Goal: Task Accomplishment & Management: Manage account settings

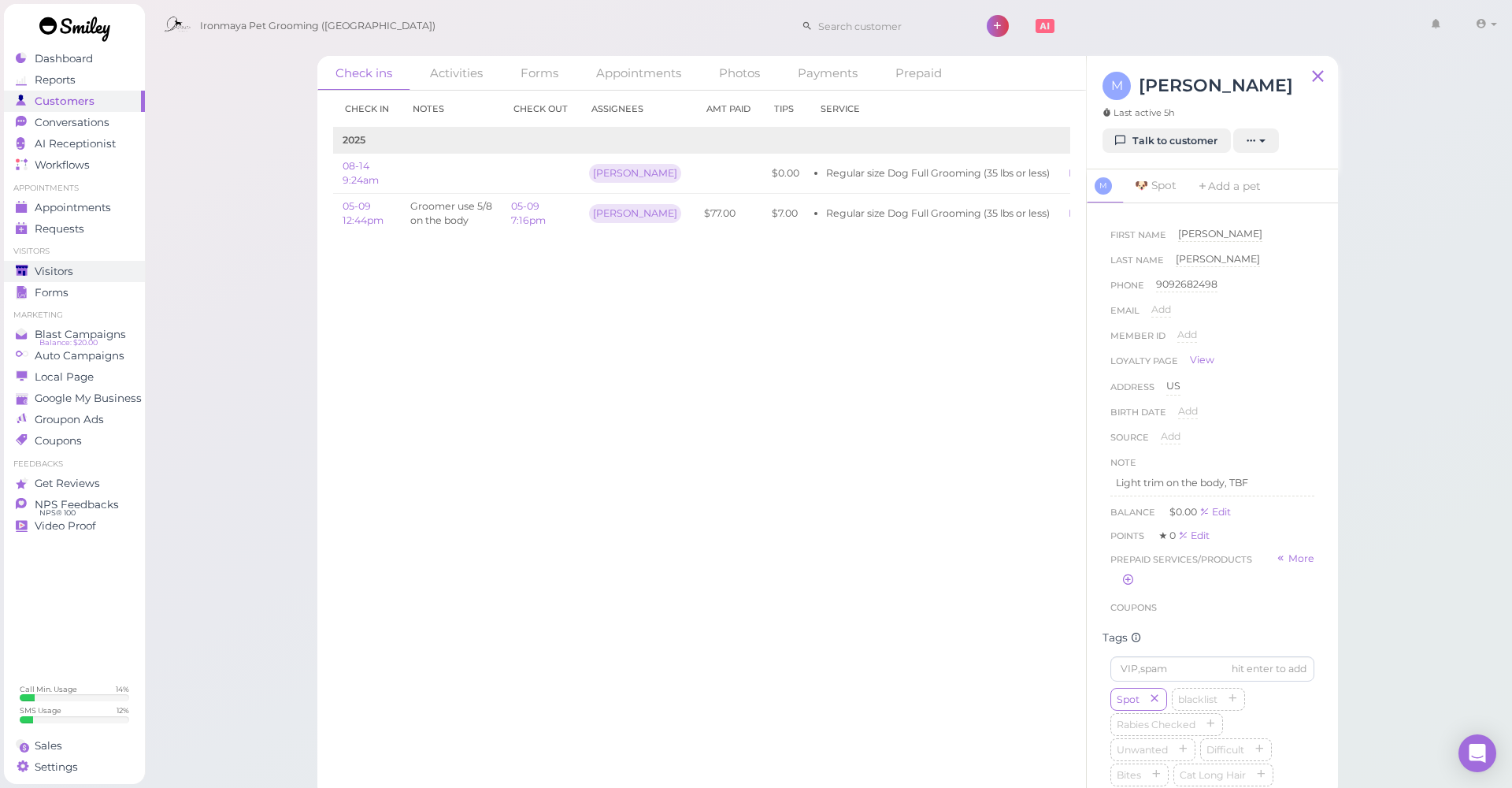
click at [102, 276] on div "Visitors" at bounding box center [72, 271] width 114 height 13
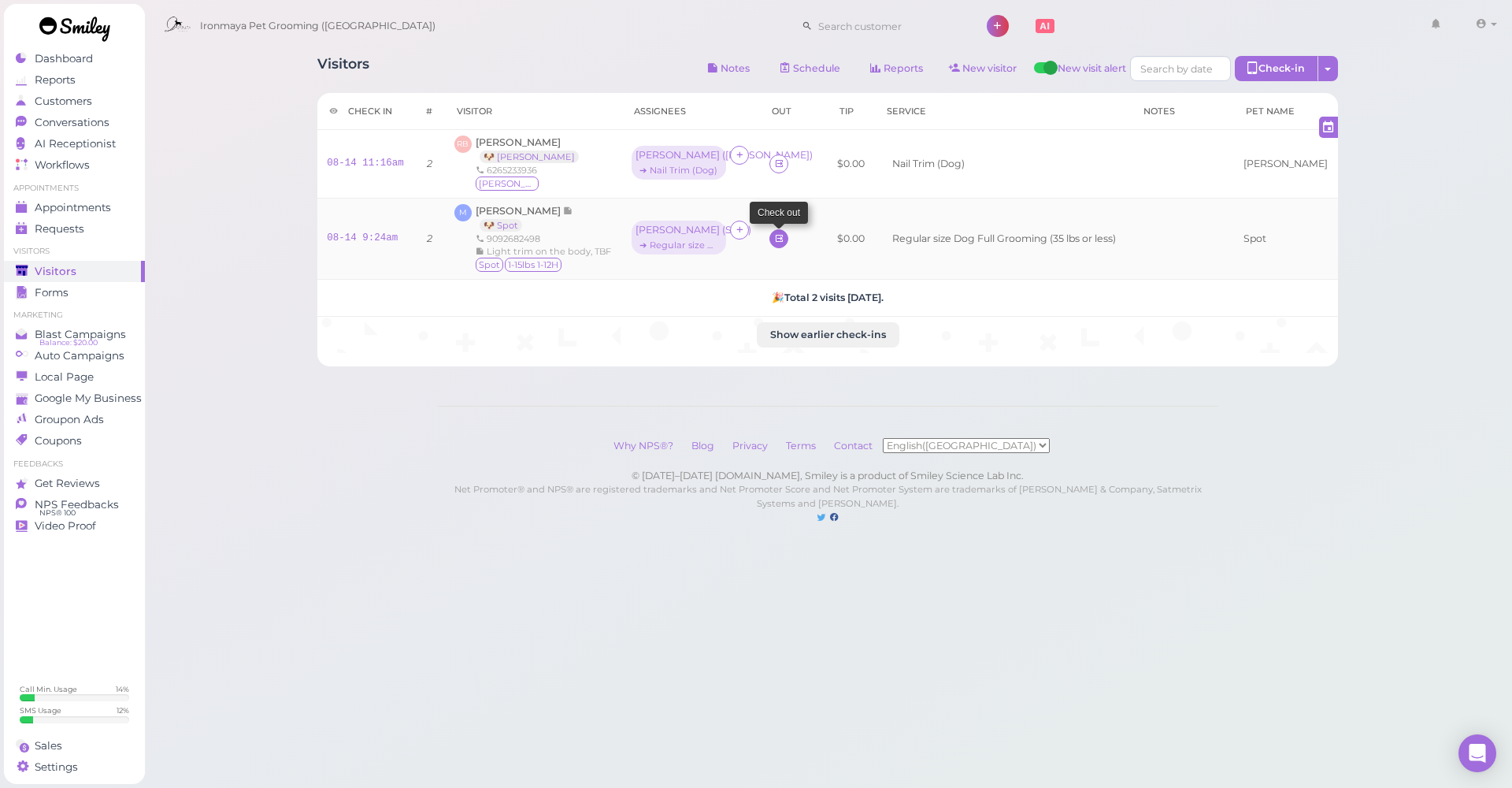
click at [784, 236] on icon at bounding box center [779, 238] width 11 height 12
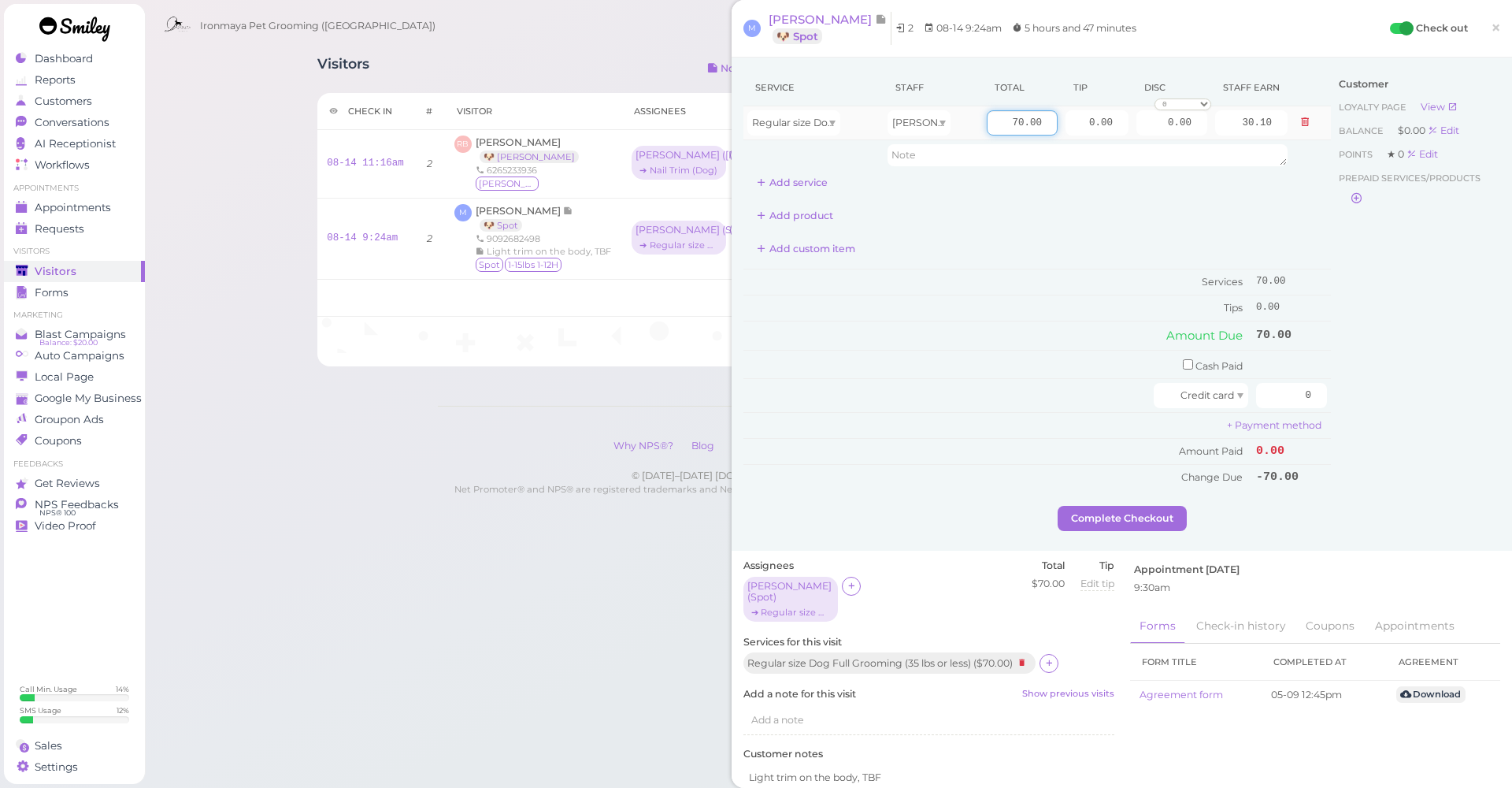
click at [1015, 124] on input "70.00" at bounding box center [1022, 123] width 71 height 25
type input "75"
type input "32.25"
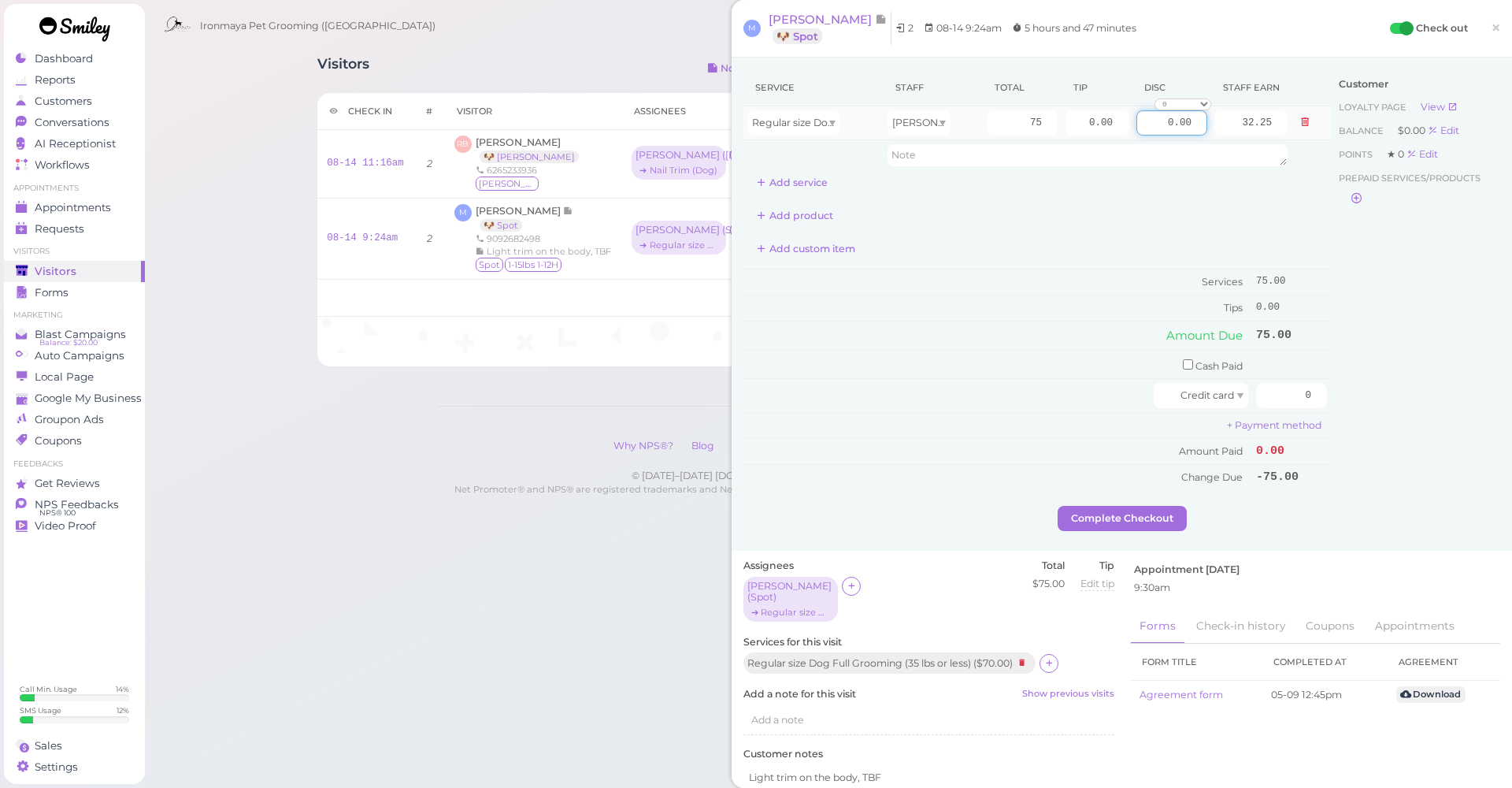
click at [1162, 124] on input "0.00" at bounding box center [1171, 123] width 71 height 25
type input "7.00"
click at [1380, 291] on div "Customer Loyalty page View Balance $0.00 Edit Points ★ 0 Edit Prepaid services/…" at bounding box center [1415, 287] width 169 height 436
click at [1091, 123] on input "0.00" at bounding box center [1097, 123] width 63 height 25
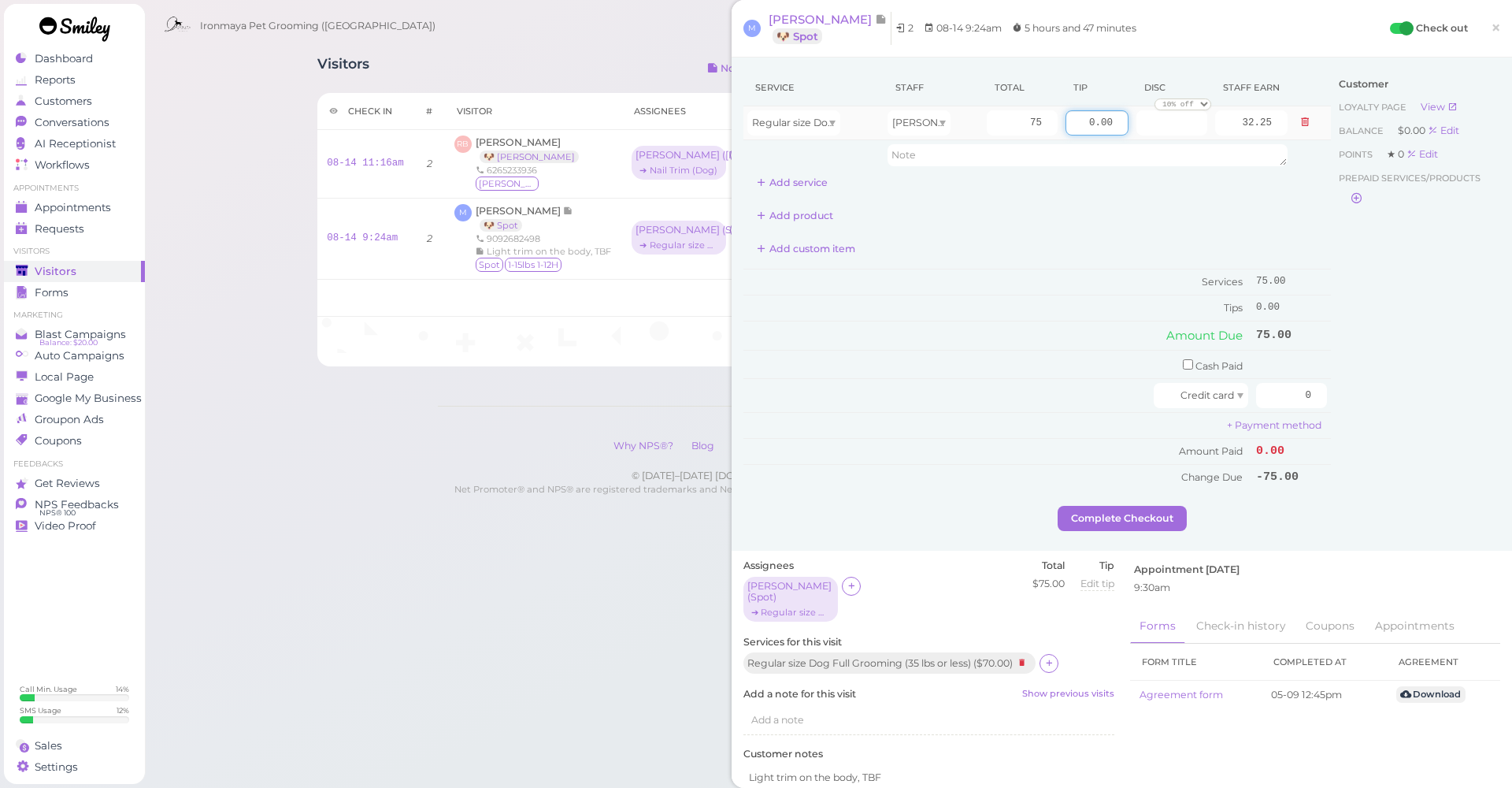
click at [1091, 123] on input "0.00" at bounding box center [1097, 123] width 63 height 25
drag, startPoint x: 1109, startPoint y: 124, endPoint x: 1118, endPoint y: 127, distance: 9.5
click at [1118, 127] on input "7.0" at bounding box center [1097, 123] width 63 height 25
type input "7.50"
click at [1393, 308] on div "Customer Loyalty page View Balance $0.00 Edit Points ★ 0 Edit Prepaid services/…" at bounding box center [1415, 287] width 169 height 436
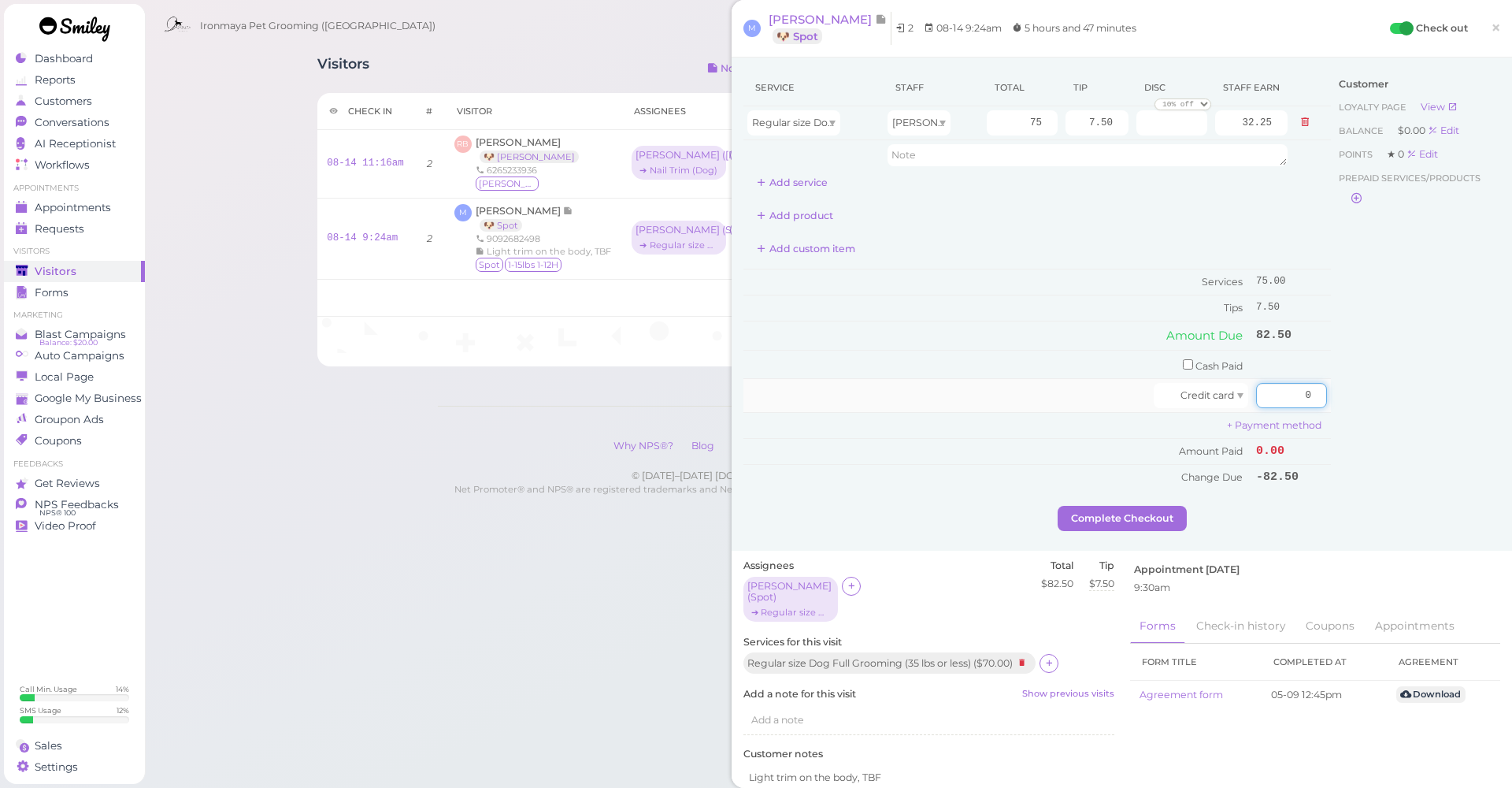
click at [1284, 388] on input "0" at bounding box center [1290, 395] width 71 height 25
click at [1285, 388] on input "0" at bounding box center [1290, 395] width 71 height 25
type input "82.50"
click at [1356, 426] on div "Customer Loyalty page View Balance $0.00 Edit Points ★ 0 Edit Prepaid services/…" at bounding box center [1415, 287] width 169 height 436
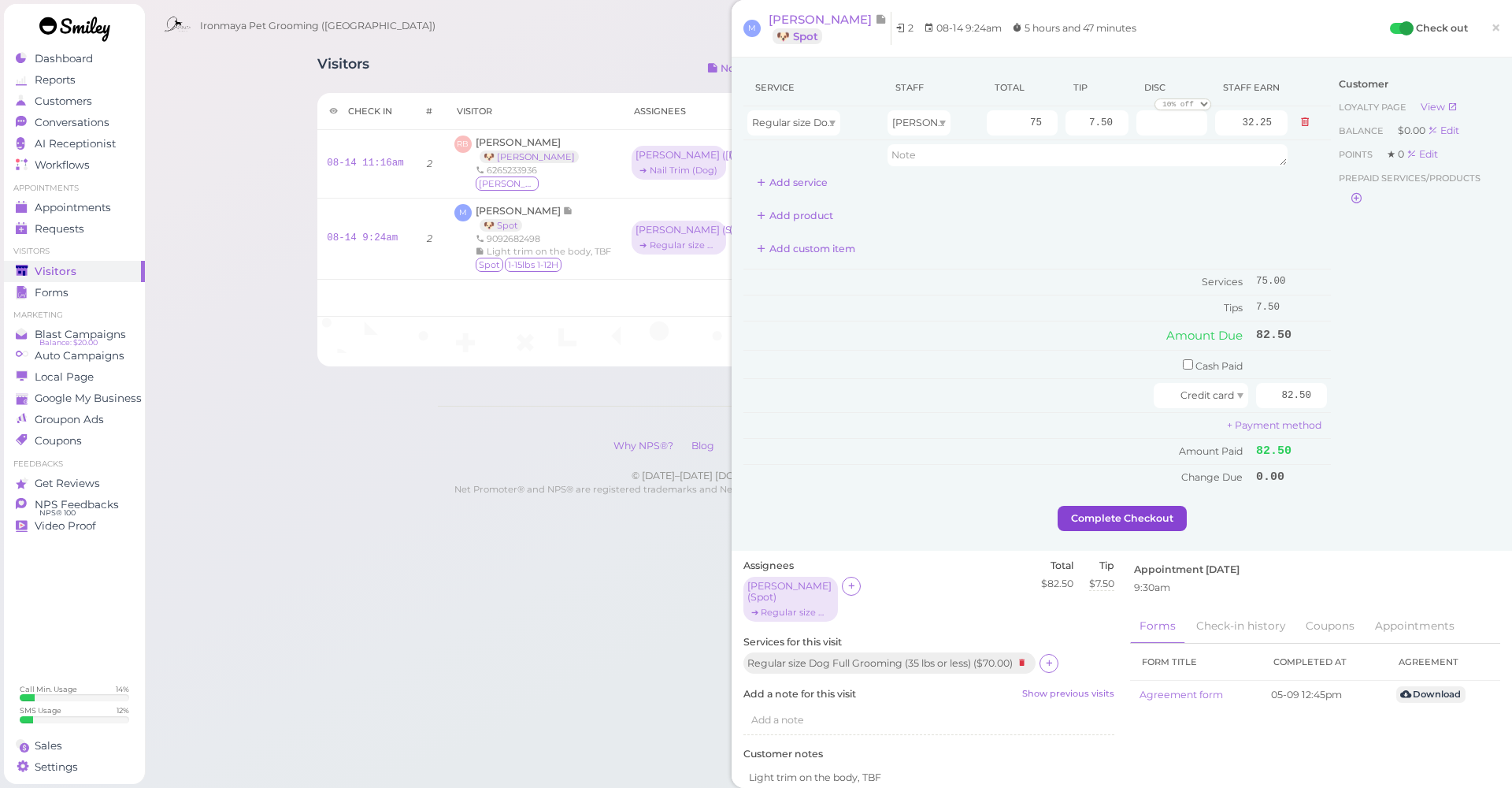
click at [1172, 506] on button "Complete Checkout" at bounding box center [1121, 517] width 129 height 25
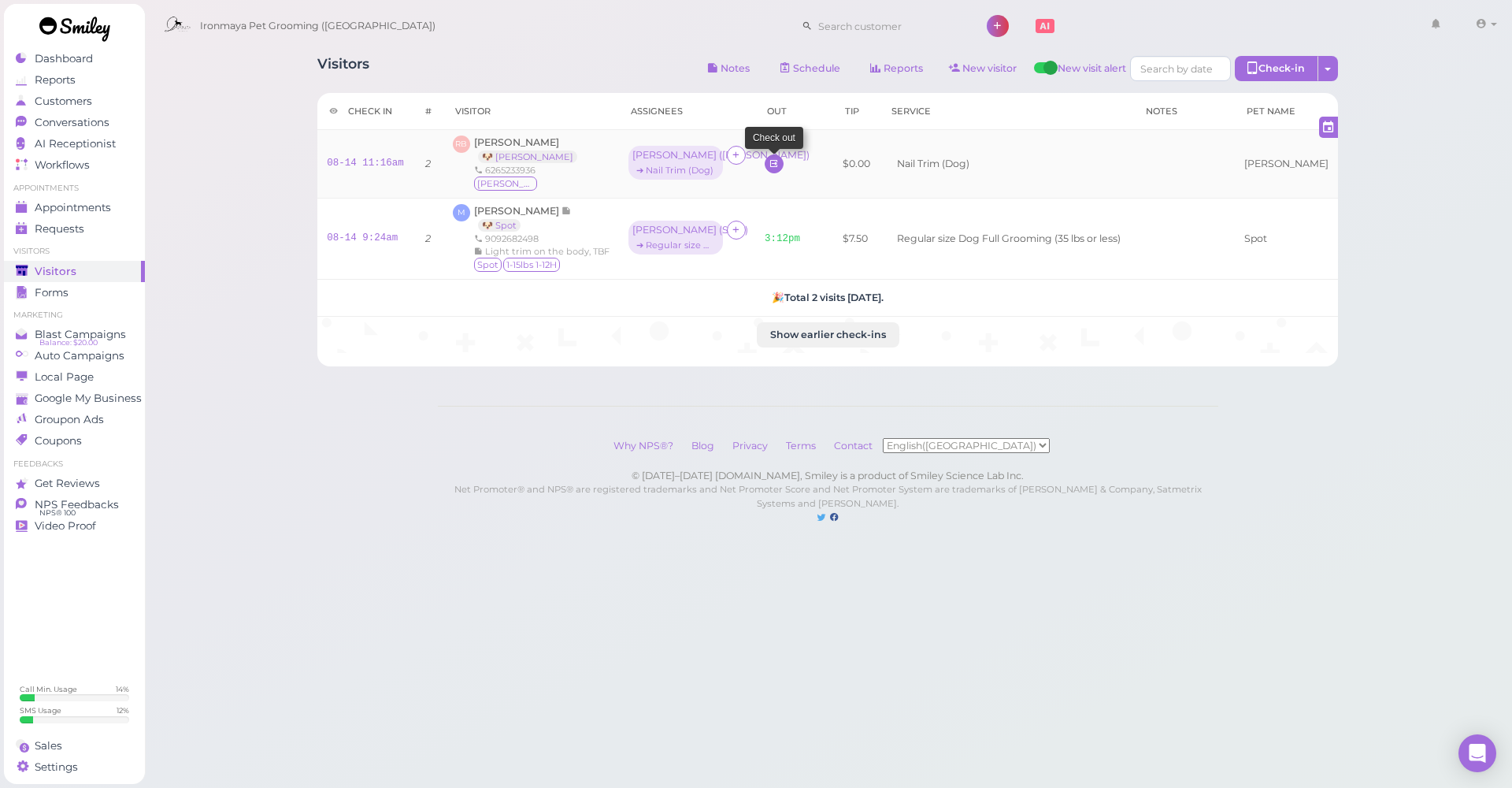
click at [784, 164] on link at bounding box center [773, 163] width 19 height 19
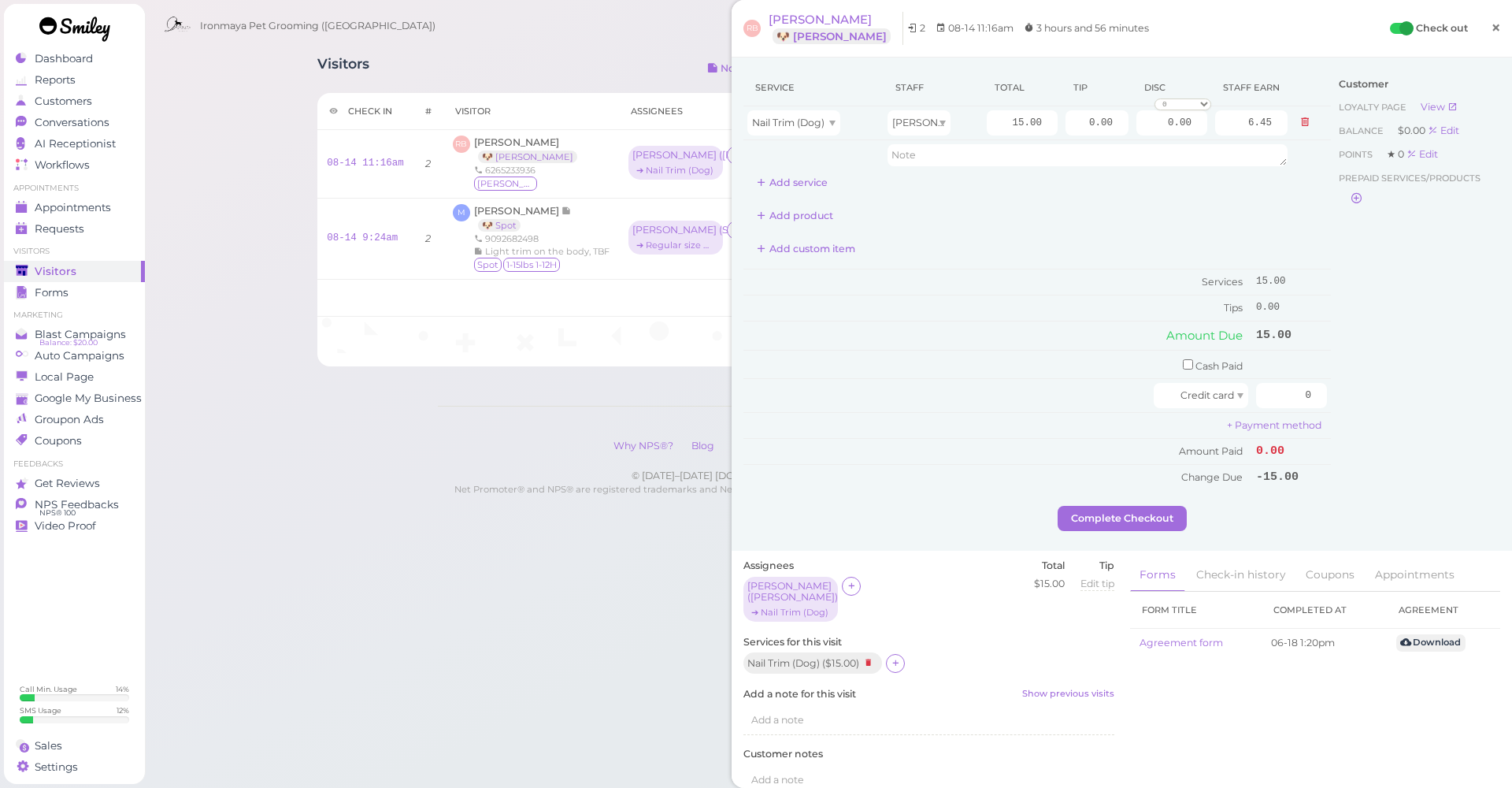
click at [1489, 23] on link "×" at bounding box center [1496, 29] width 29 height 37
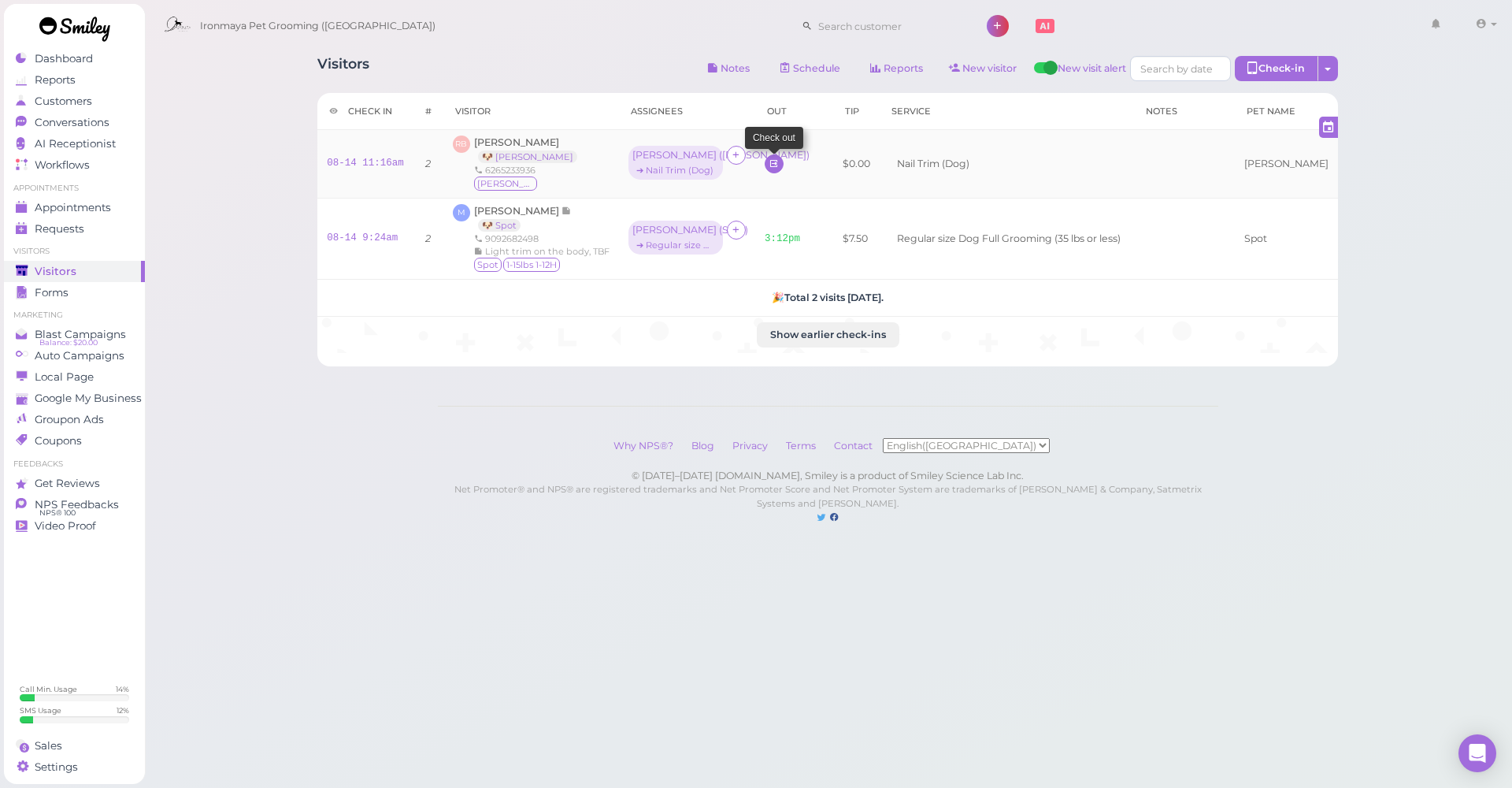
click at [776, 163] on icon at bounding box center [773, 163] width 11 height 12
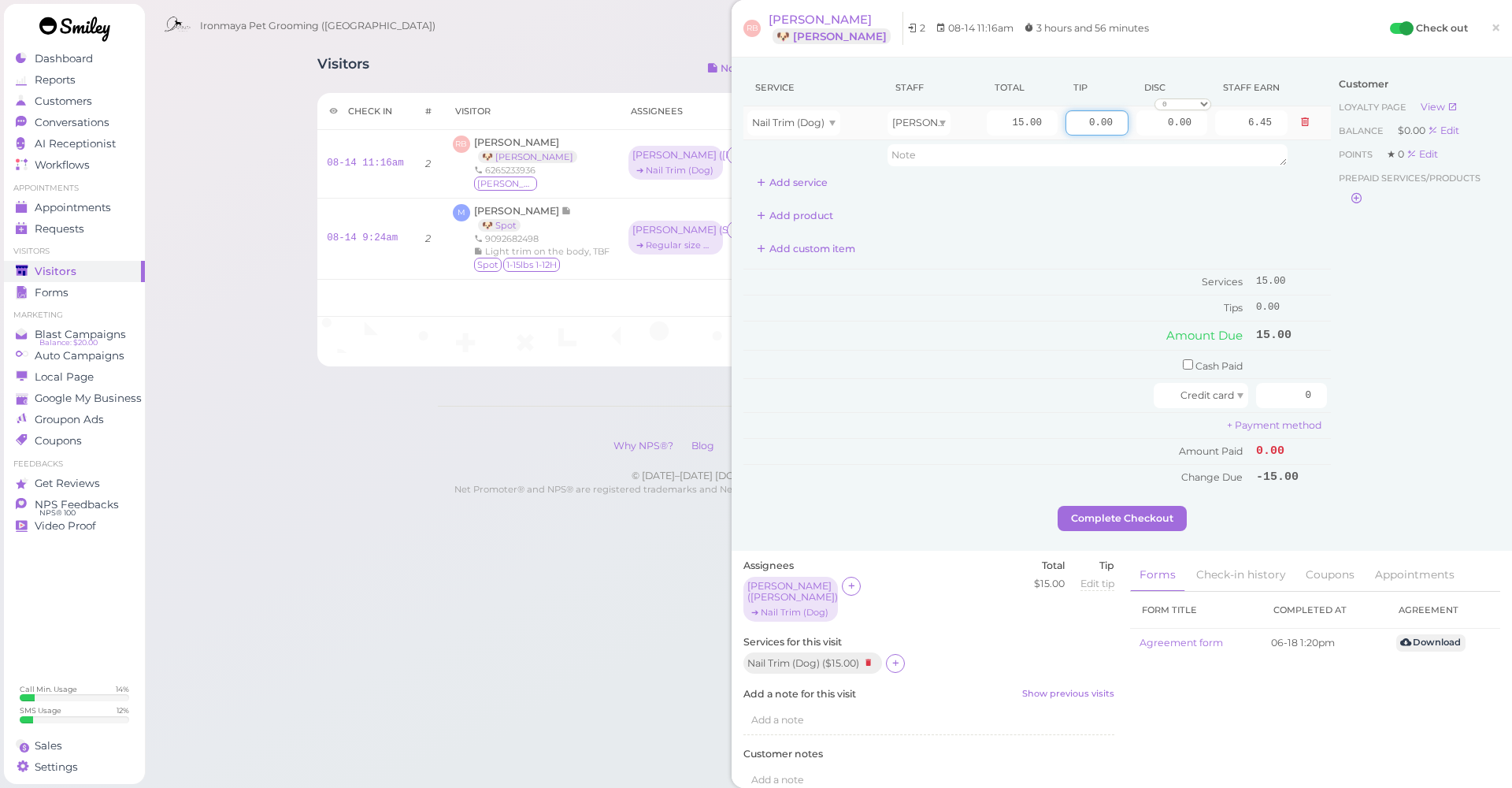
click at [1075, 126] on input "0.00" at bounding box center [1097, 123] width 63 height 25
type input "3"
click at [1186, 359] on input "checkbox" at bounding box center [1187, 364] width 11 height 11
checkbox input "true"
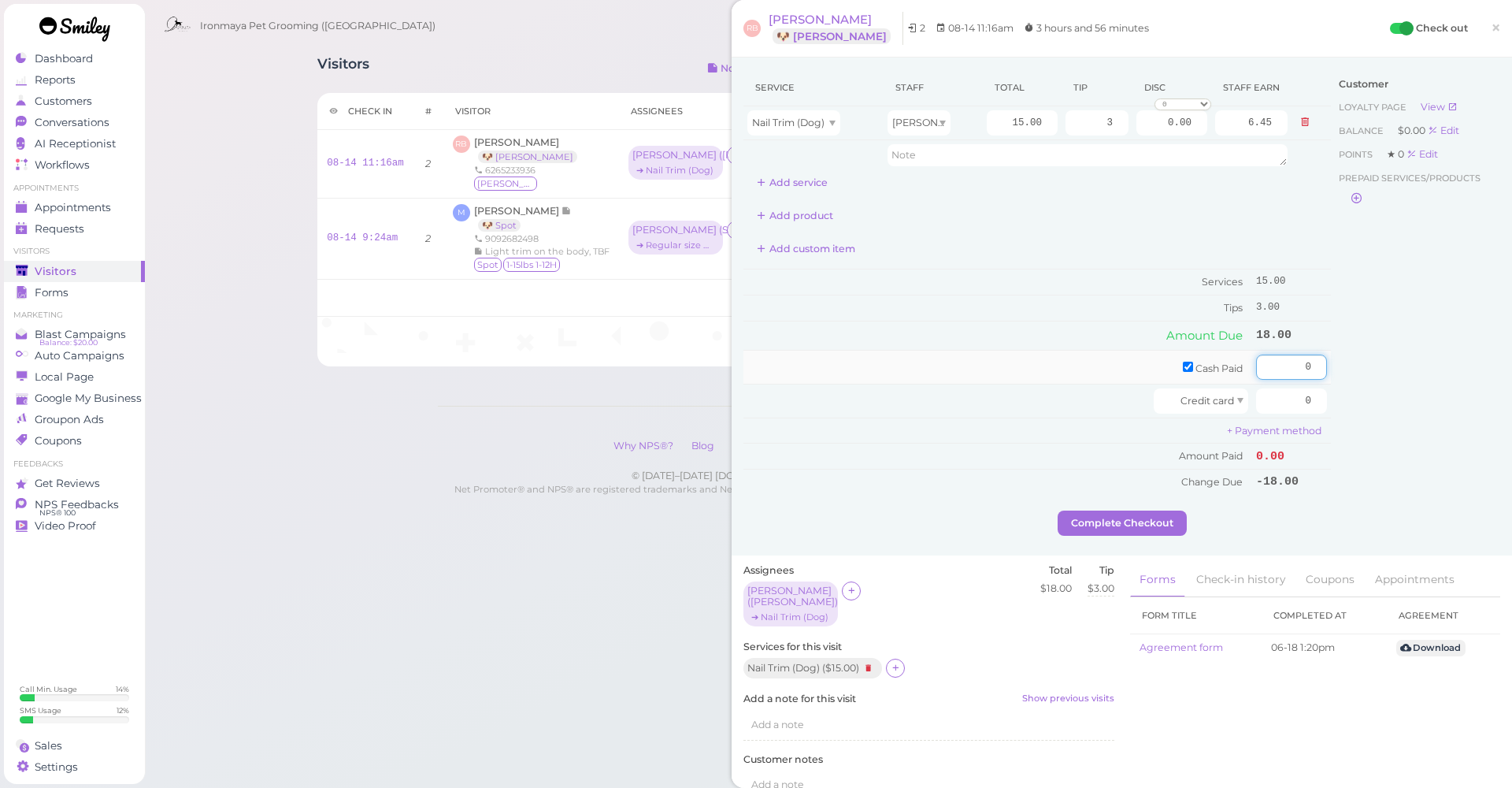
click at [1289, 362] on input "0" at bounding box center [1290, 366] width 71 height 25
type input "3"
click at [1418, 395] on div "Customer Loyalty page View Balance $0.00 Edit Points ★ 0 Edit Prepaid services/…" at bounding box center [1415, 289] width 169 height 441
click at [1303, 392] on input "0" at bounding box center [1290, 400] width 71 height 25
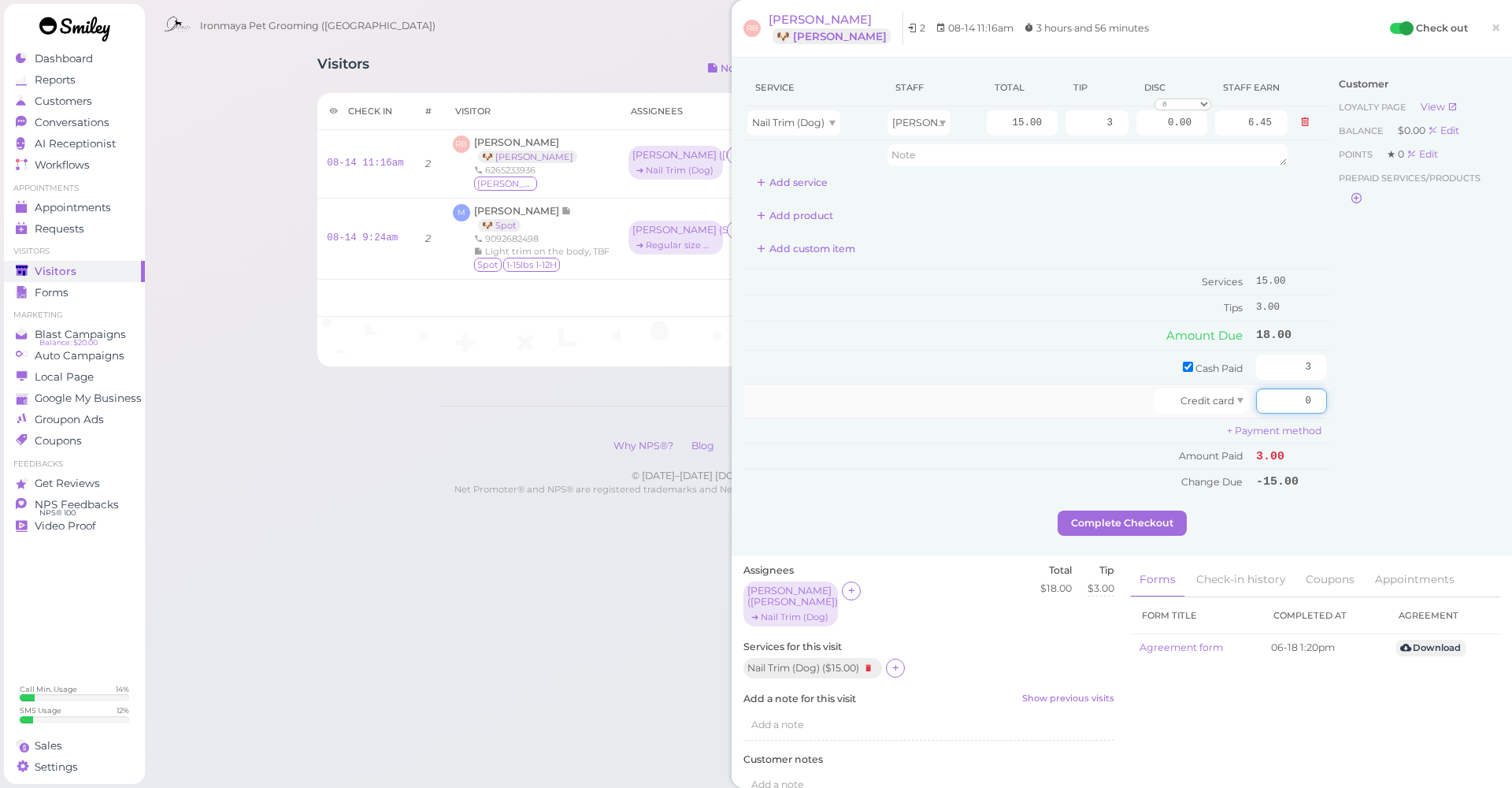
click at [1303, 392] on input "0" at bounding box center [1290, 400] width 71 height 25
type input "15"
click at [1328, 409] on td "15" at bounding box center [1291, 400] width 79 height 34
click at [1172, 517] on button "Complete Checkout" at bounding box center [1121, 522] width 129 height 25
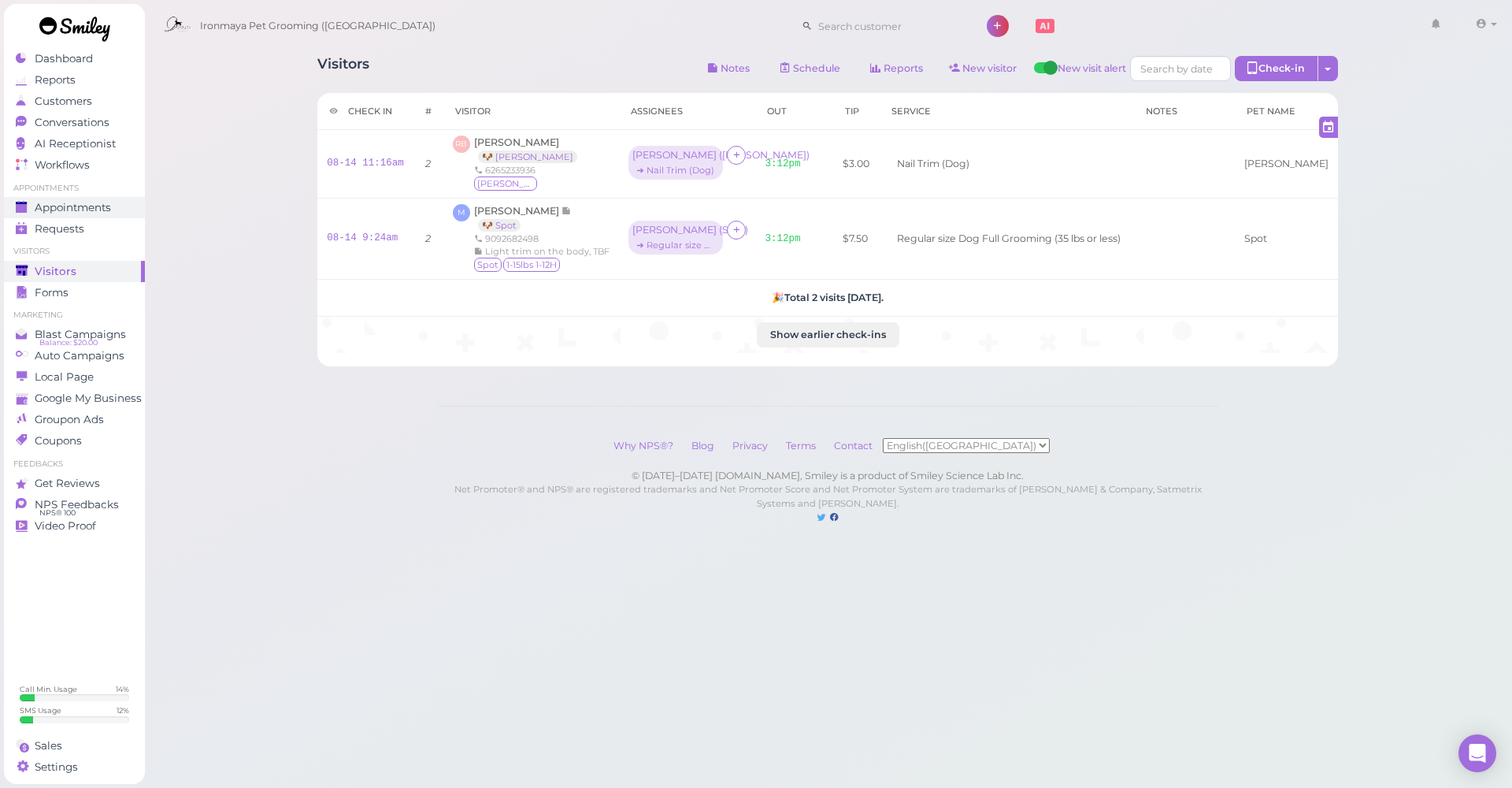
click at [97, 216] on link "Appointments" at bounding box center [75, 207] width 141 height 21
